Goal: Task Accomplishment & Management: Manage account settings

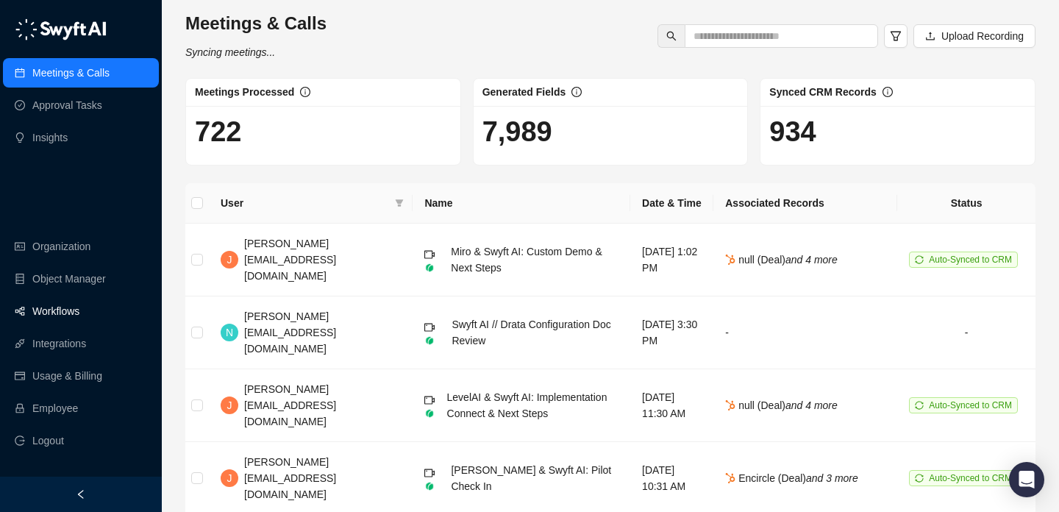
click at [79, 306] on link "Workflows" at bounding box center [55, 310] width 47 height 29
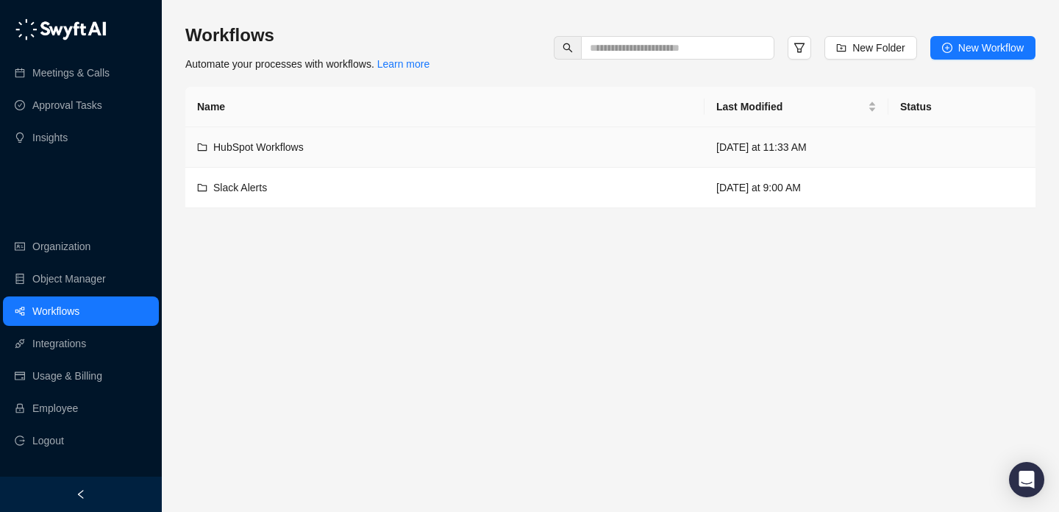
click at [519, 152] on div "HubSpot Workflows" at bounding box center [445, 147] width 496 height 16
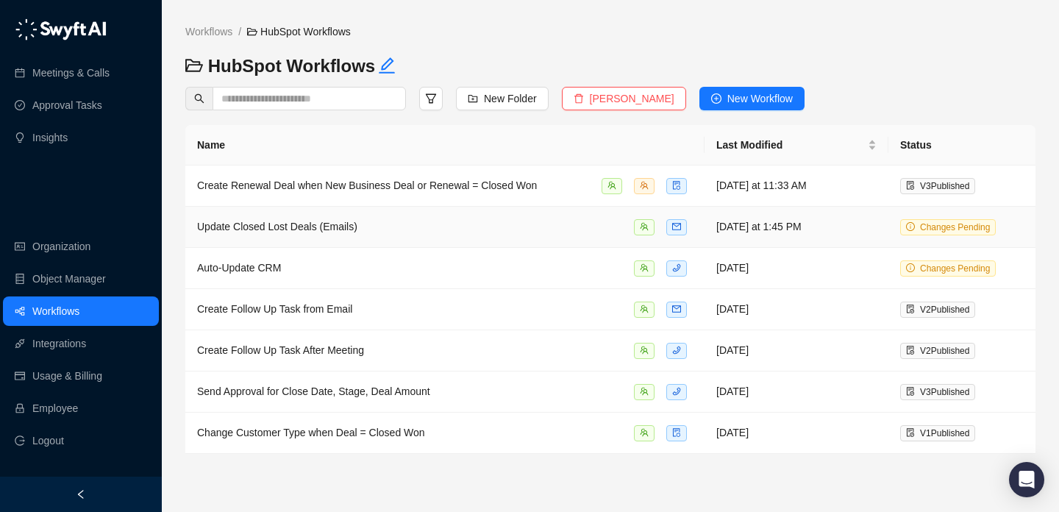
click at [496, 221] on div "Update Closed Lost Deals (Emails)" at bounding box center [445, 226] width 496 height 17
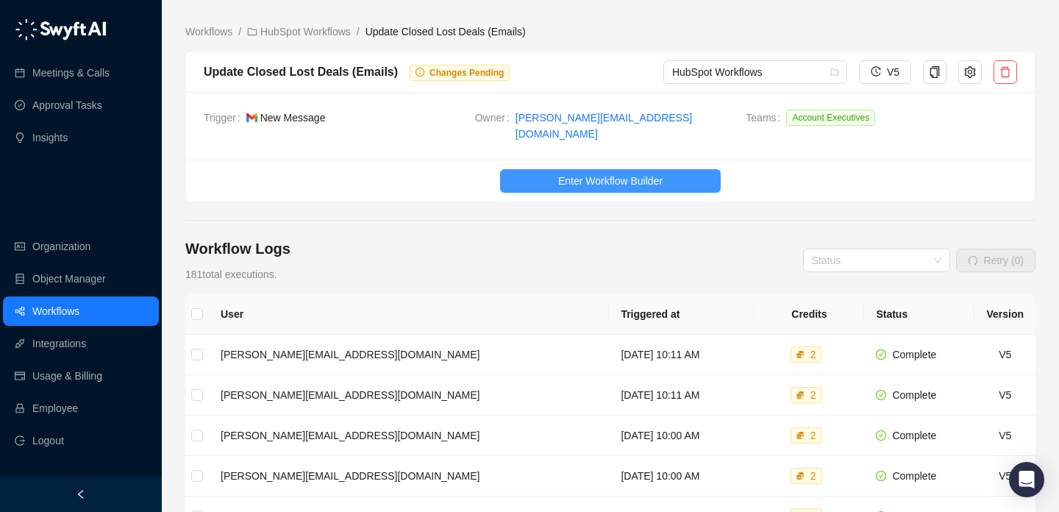
click at [624, 174] on span "Enter Workflow Builder" at bounding box center [610, 181] width 104 height 16
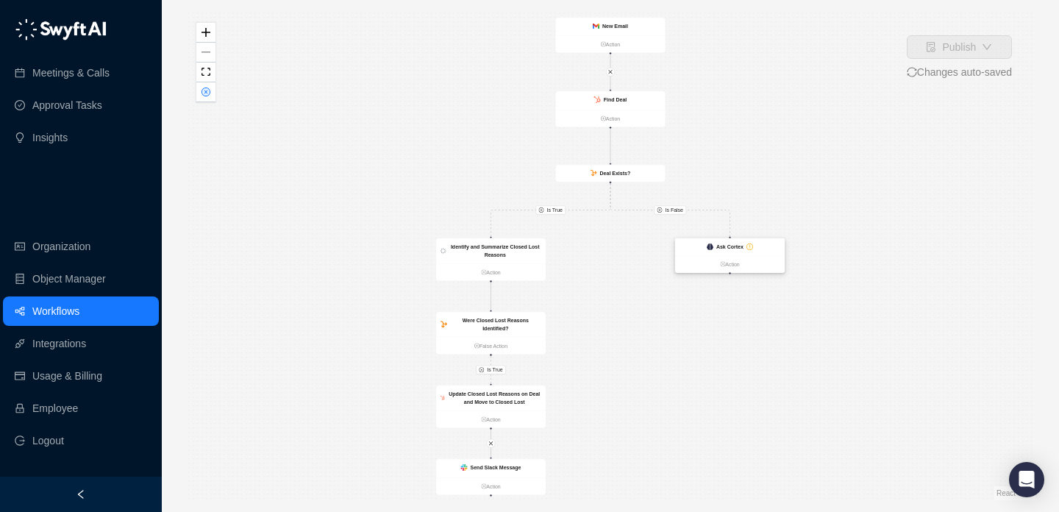
click at [722, 246] on strong "Ask Cortex" at bounding box center [729, 247] width 27 height 6
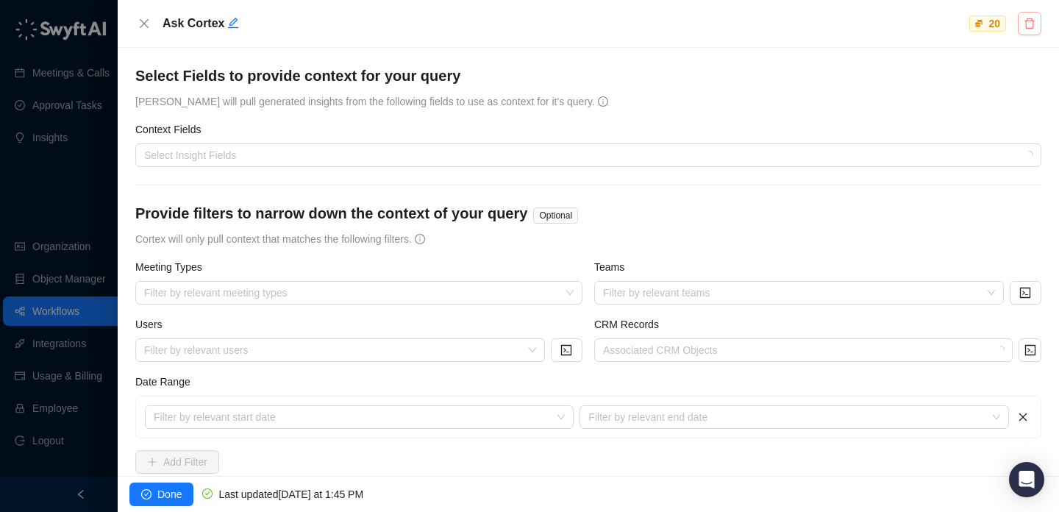
click at [1027, 22] on icon "delete" at bounding box center [1030, 24] width 12 height 12
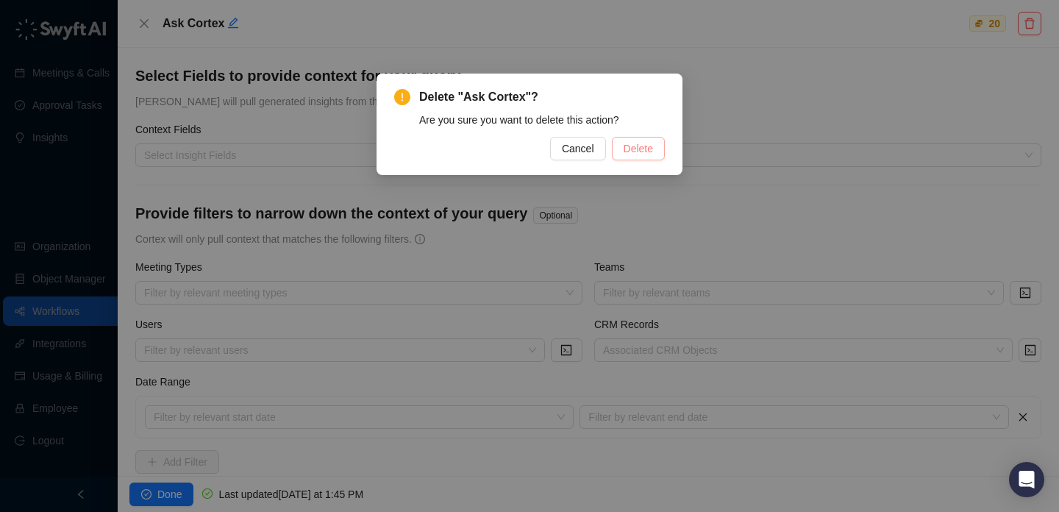
click at [635, 152] on span "Delete" at bounding box center [638, 148] width 29 height 16
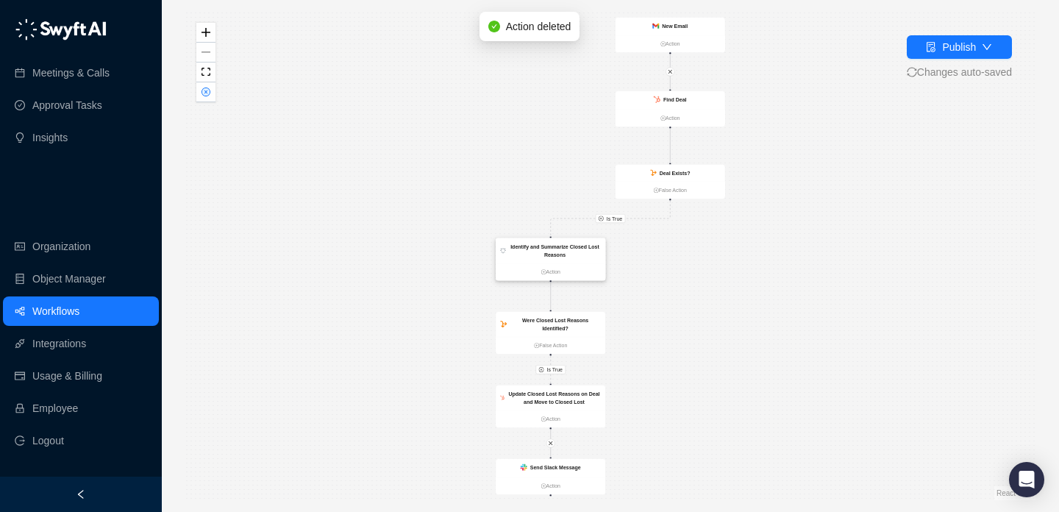
click at [558, 248] on strong "Identify and Summarize Closed Lost Reasons" at bounding box center [554, 250] width 89 height 14
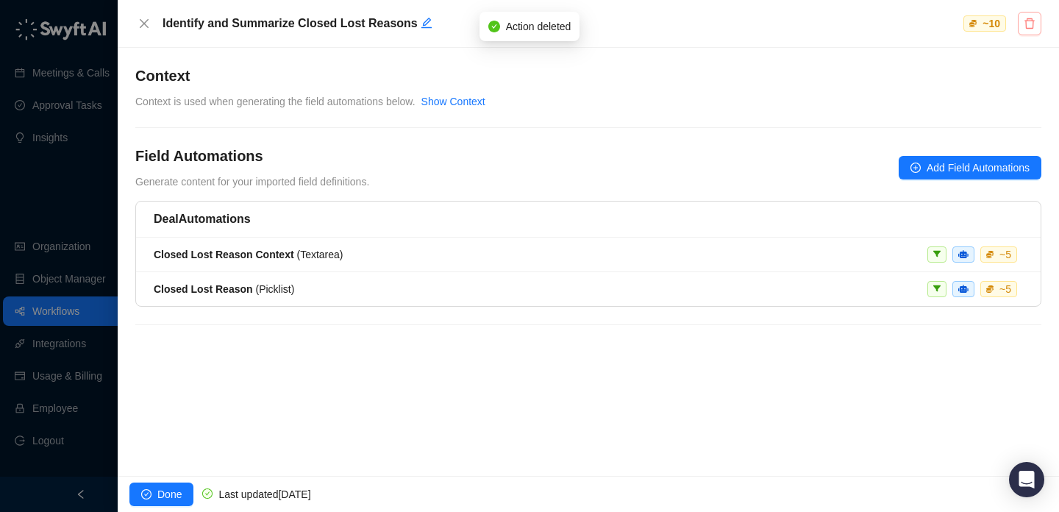
click at [1027, 14] on button "button" at bounding box center [1030, 24] width 24 height 24
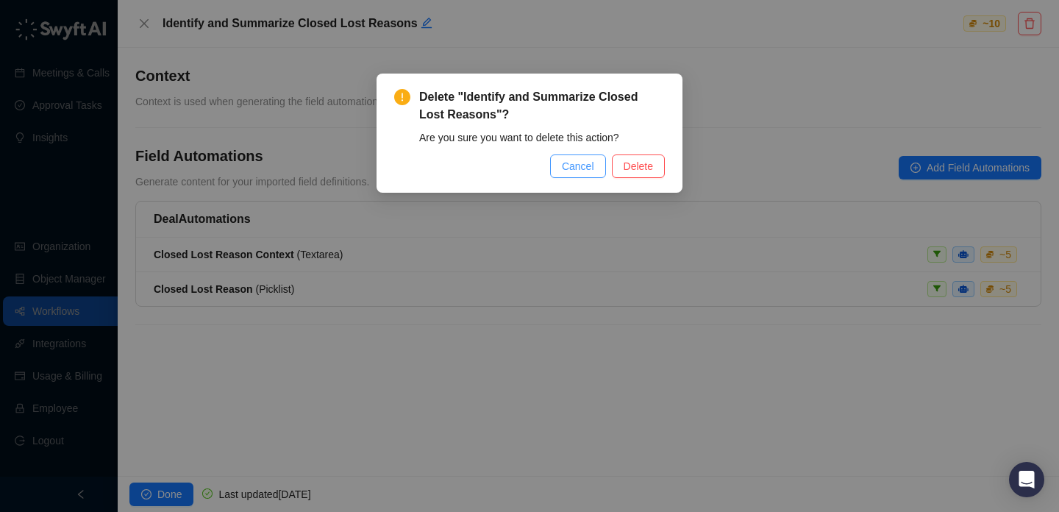
click at [571, 171] on span "Cancel" at bounding box center [578, 166] width 32 height 16
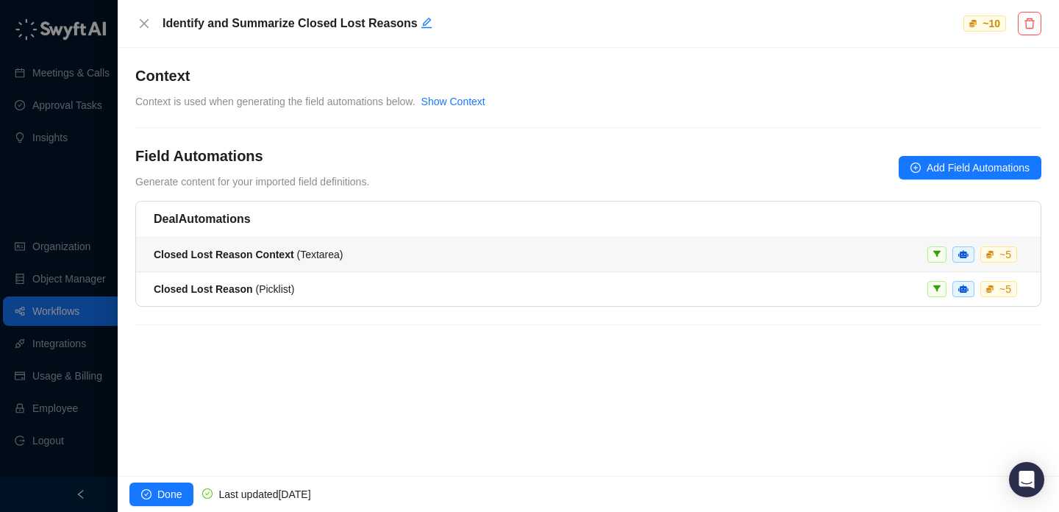
click at [507, 249] on div "Closed Lost Reason Context ( Textarea ) ~ 5" at bounding box center [588, 254] width 869 height 16
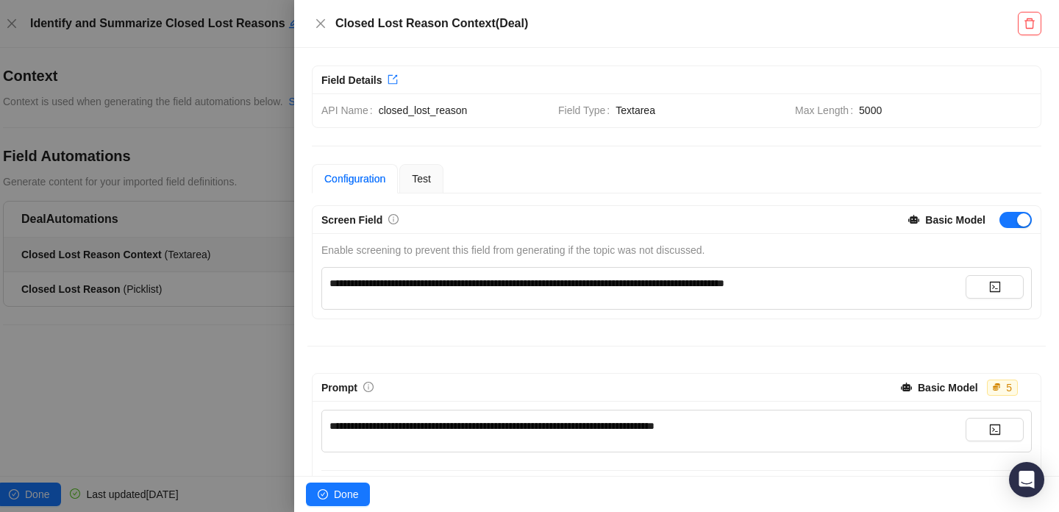
click at [195, 193] on div at bounding box center [529, 256] width 1059 height 512
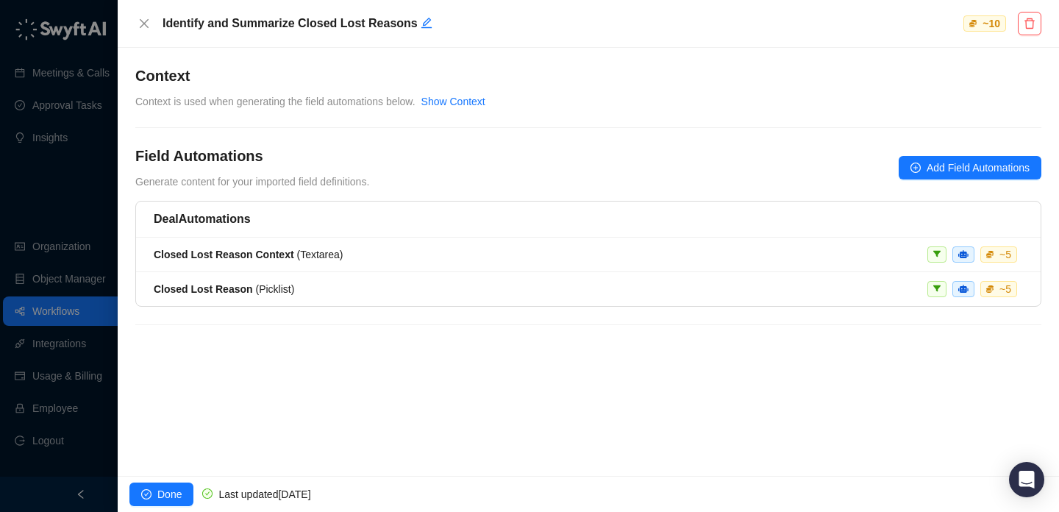
click at [32, 169] on div at bounding box center [529, 256] width 1059 height 512
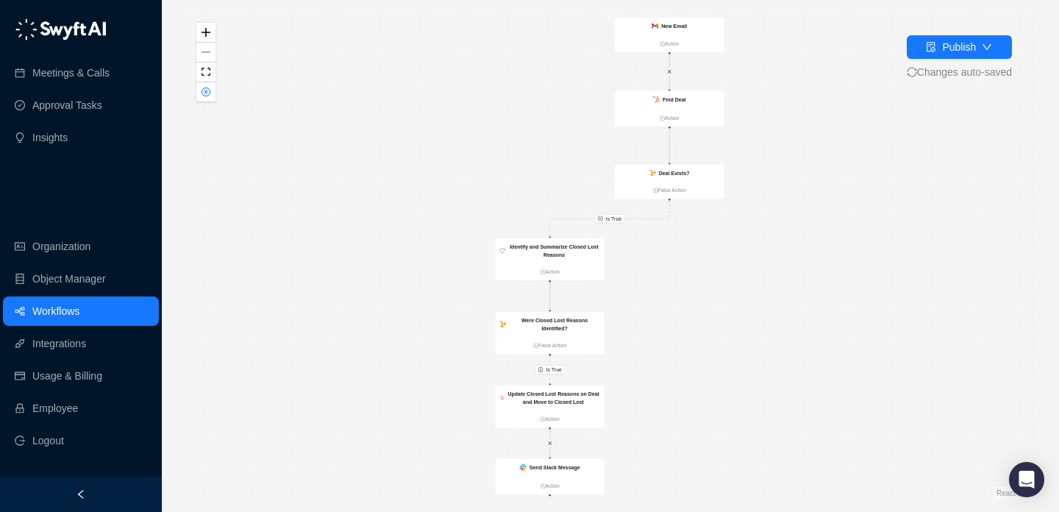
drag, startPoint x: 467, startPoint y: 251, endPoint x: 466, endPoint y: 160, distance: 90.5
click at [466, 160] on div "Is True Is True Identify and Summarize Closed Lost Reasons Action Were Closed L…" at bounding box center [610, 256] width 850 height 488
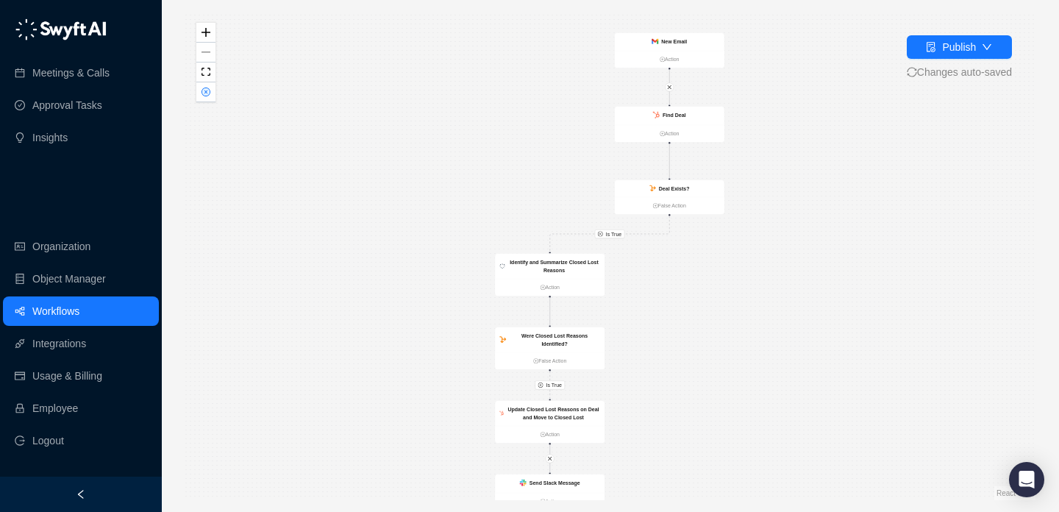
drag, startPoint x: 785, startPoint y: 207, endPoint x: 785, endPoint y: 325, distance: 117.7
click at [785, 325] on div "Is True Is True Identify and Summarize Closed Lost Reasons Action Were Closed L…" at bounding box center [610, 256] width 850 height 488
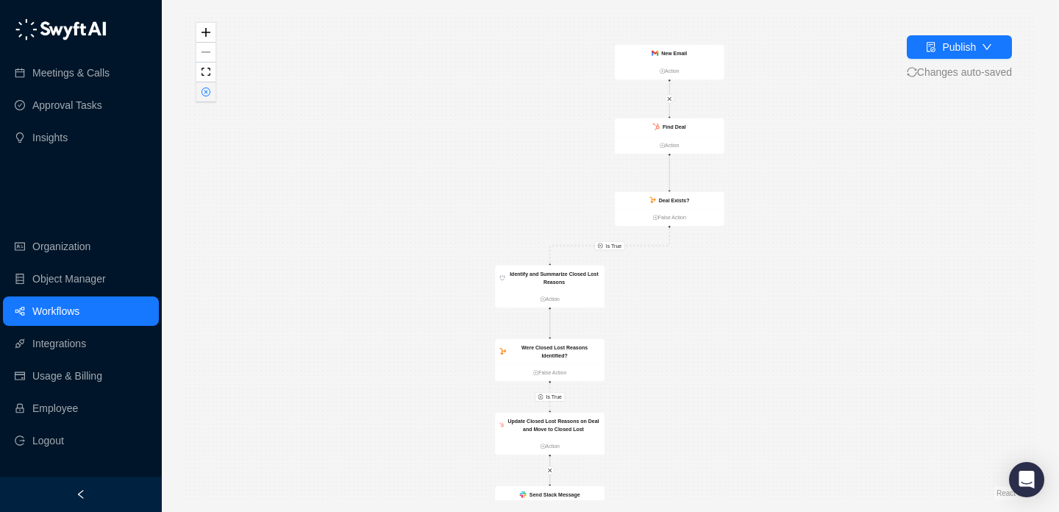
click at [207, 95] on icon "close-circle" at bounding box center [206, 92] width 9 height 9
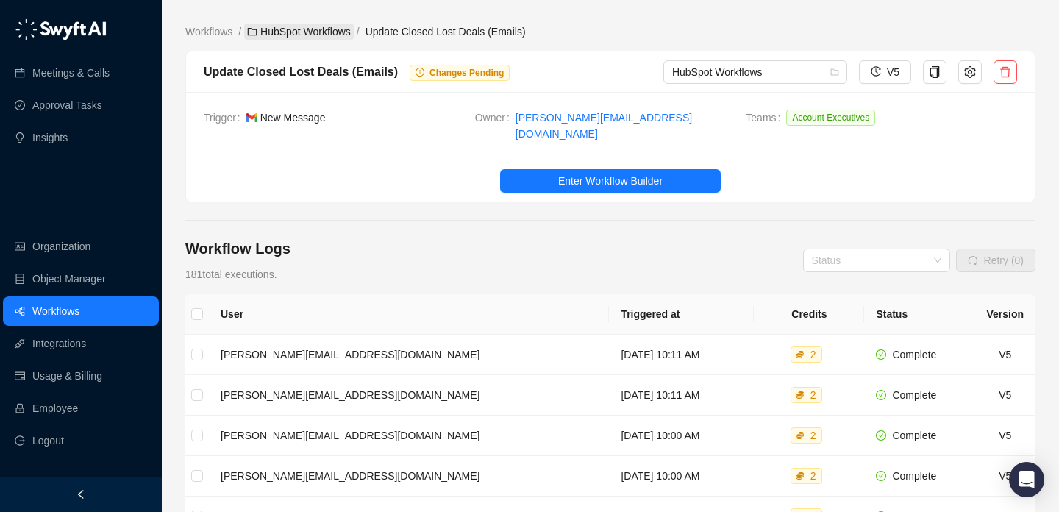
click at [284, 31] on link "HubSpot Workflows" at bounding box center [299, 32] width 110 height 16
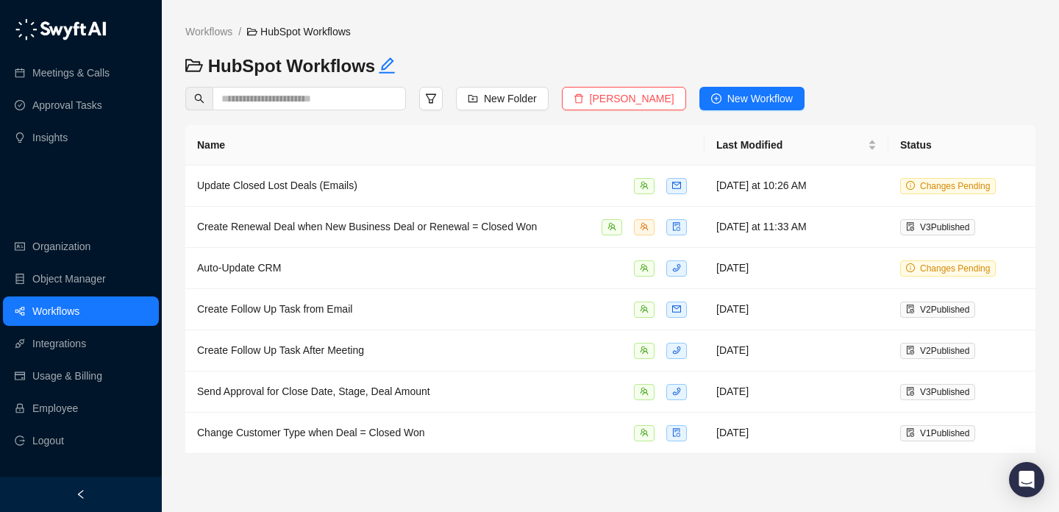
click at [562, 132] on th "Name" at bounding box center [444, 145] width 519 height 40
click at [499, 227] on span "Create Renewal Deal when New Business Deal or Renewal = Closed Won" at bounding box center [367, 227] width 340 height 12
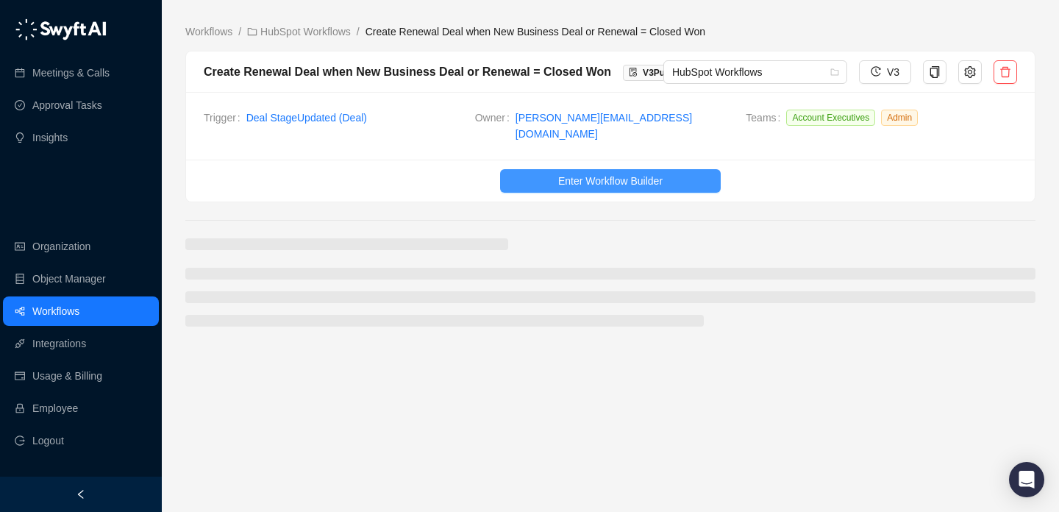
click at [555, 169] on button "Enter Workflow Builder" at bounding box center [610, 181] width 221 height 24
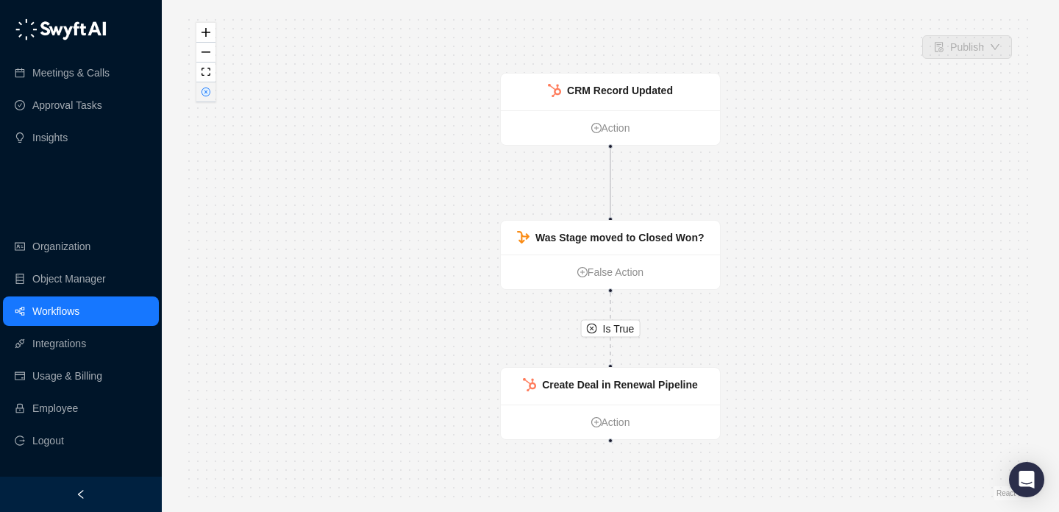
click at [202, 87] on button "button" at bounding box center [205, 92] width 19 height 20
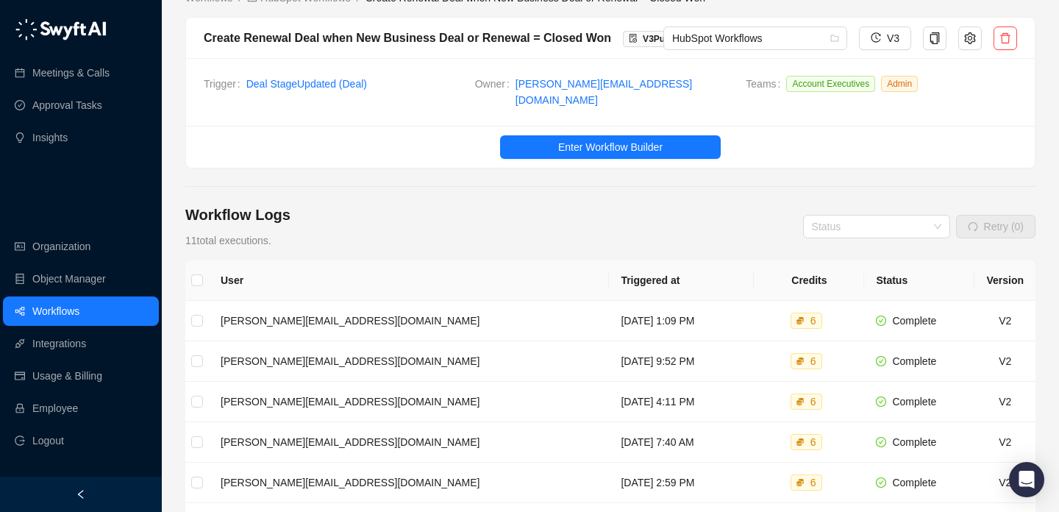
scroll to position [35, 0]
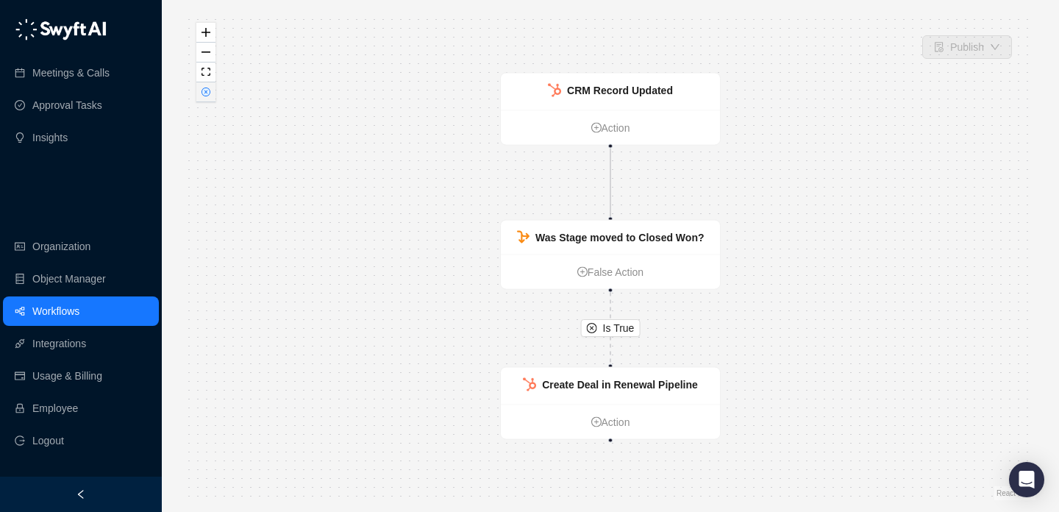
click at [202, 98] on button "button" at bounding box center [205, 92] width 19 height 20
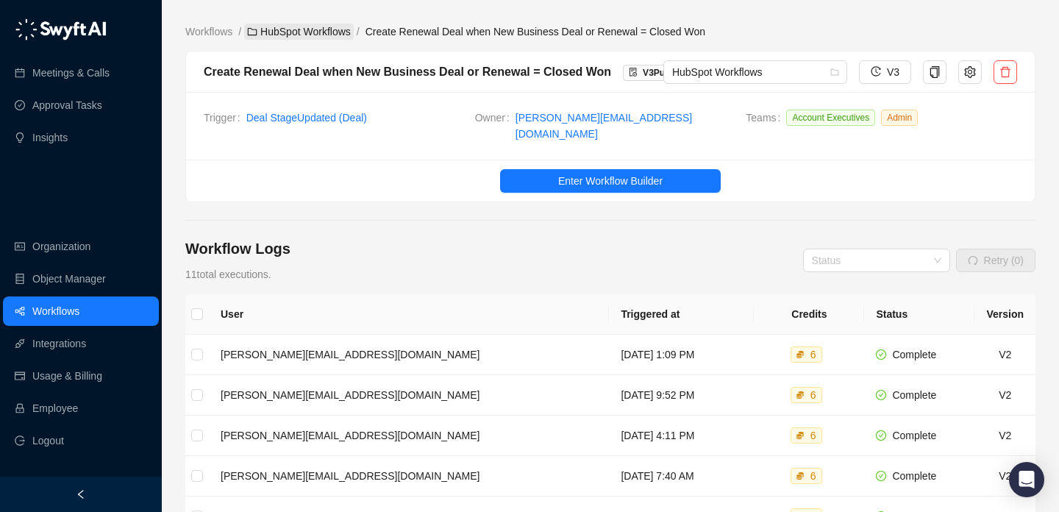
click at [313, 39] on link "HubSpot Workflows" at bounding box center [299, 32] width 110 height 16
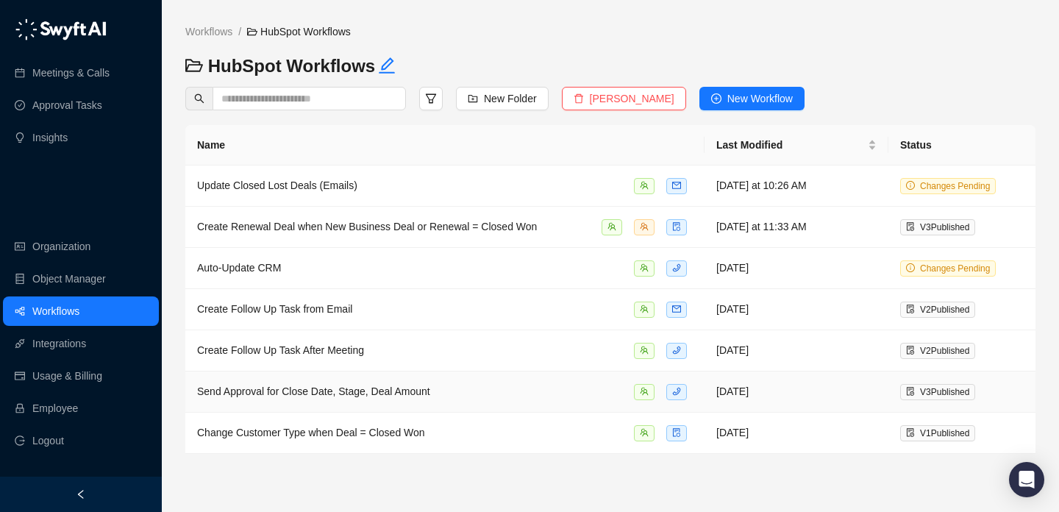
click at [510, 391] on div "Send Approval for Close Date, Stage, Deal Amount" at bounding box center [445, 391] width 496 height 17
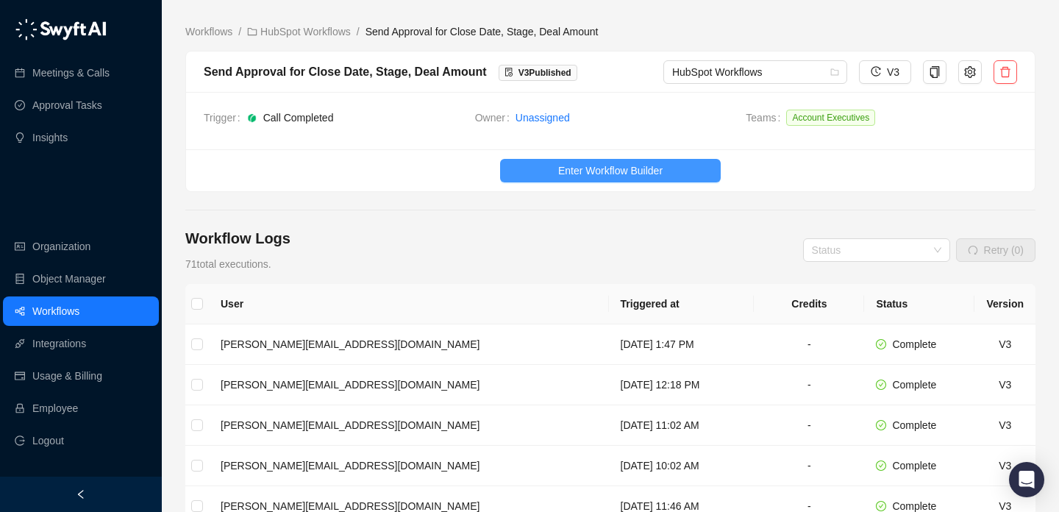
click at [596, 164] on span "Enter Workflow Builder" at bounding box center [610, 171] width 104 height 16
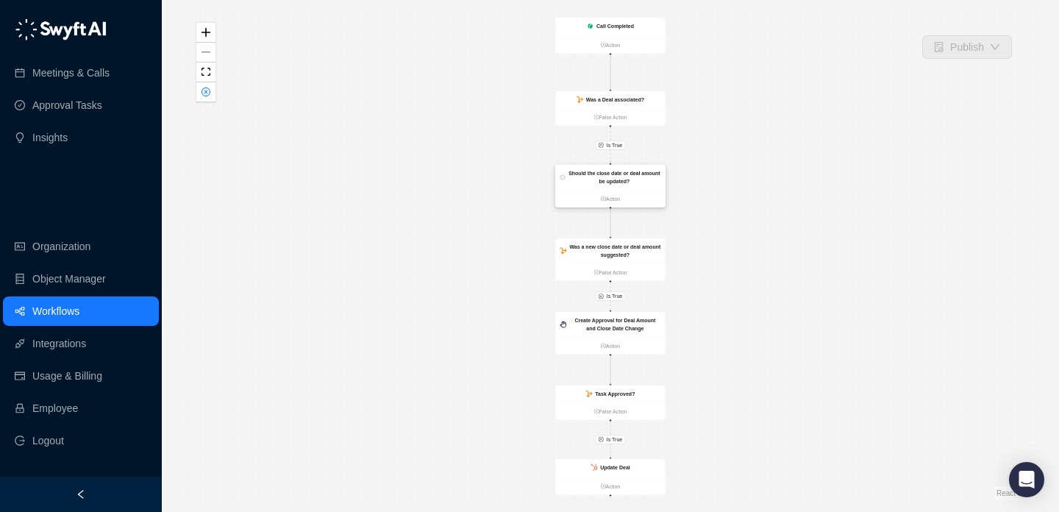
click at [602, 171] on strong "Should the close date or deal amount be updated?" at bounding box center [614, 178] width 91 height 14
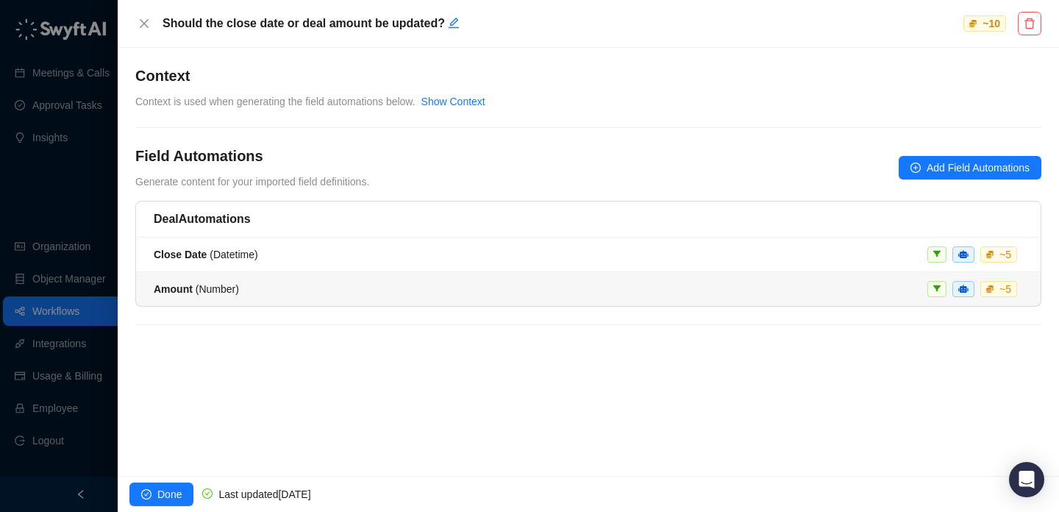
click at [540, 285] on div "Amount ( Number ) ~ 5" at bounding box center [588, 289] width 869 height 16
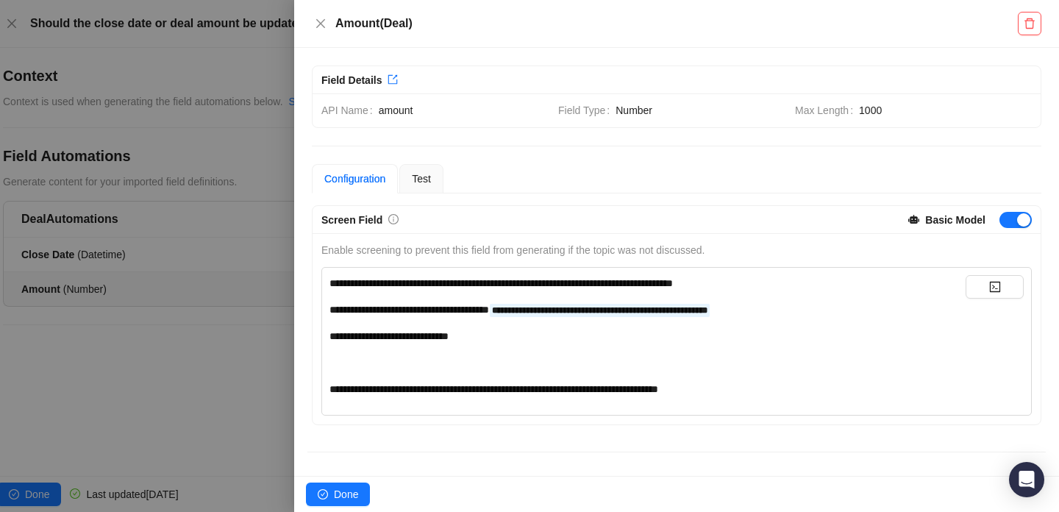
click at [261, 207] on div at bounding box center [529, 256] width 1059 height 512
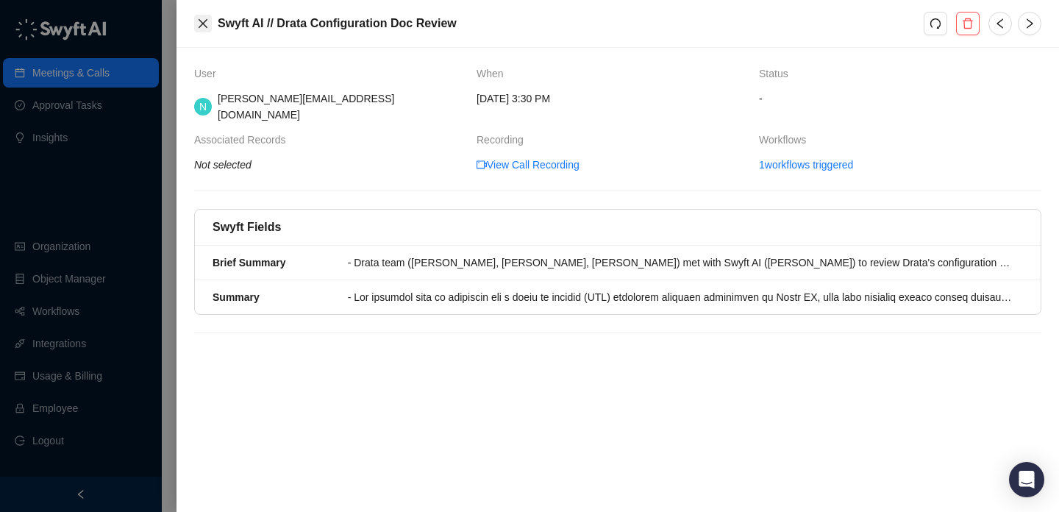
click at [202, 18] on icon "close" at bounding box center [203, 24] width 12 height 12
